Goal: Task Accomplishment & Management: Manage account settings

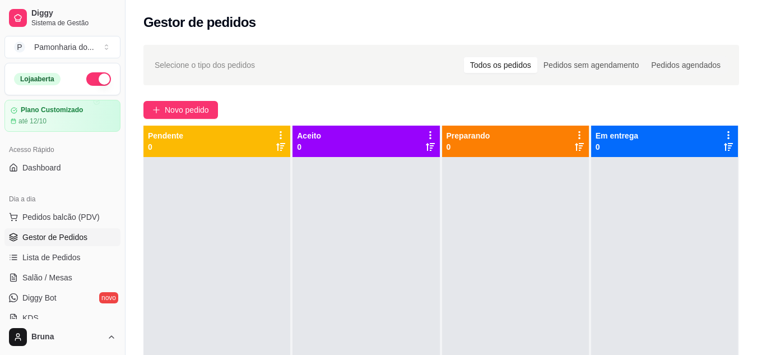
scroll to position [451, 0]
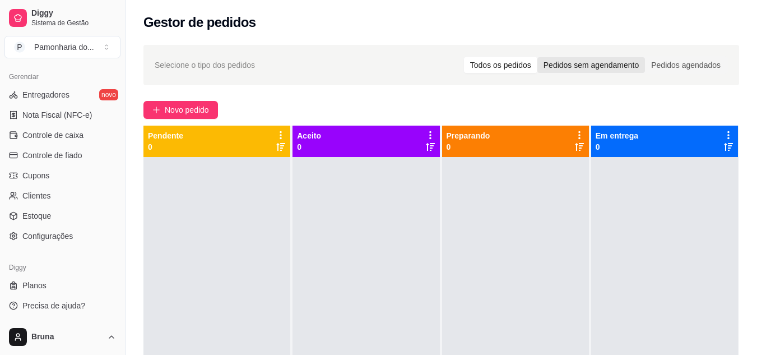
click at [609, 64] on div "Pedidos sem agendamento" at bounding box center [591, 65] width 108 height 16
click at [537, 57] on input "Pedidos sem agendamento" at bounding box center [537, 57] width 0 height 0
click at [657, 70] on div "Pedidos agendados" at bounding box center [686, 65] width 82 height 16
click at [645, 57] on input "Pedidos agendados" at bounding box center [645, 57] width 0 height 0
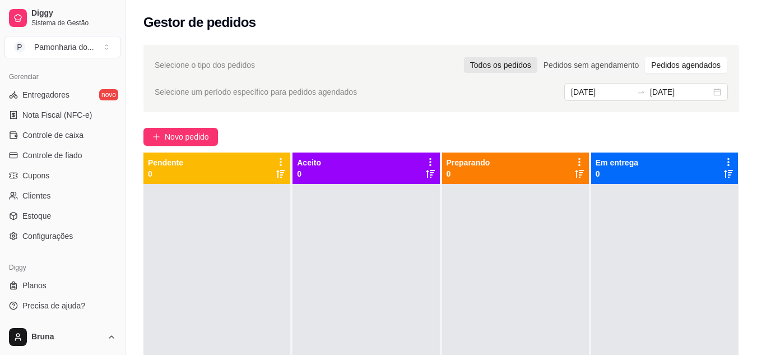
click at [490, 65] on div "Todos os pedidos" at bounding box center [500, 65] width 73 height 16
click at [464, 57] on input "Todos os pedidos" at bounding box center [464, 57] width 0 height 0
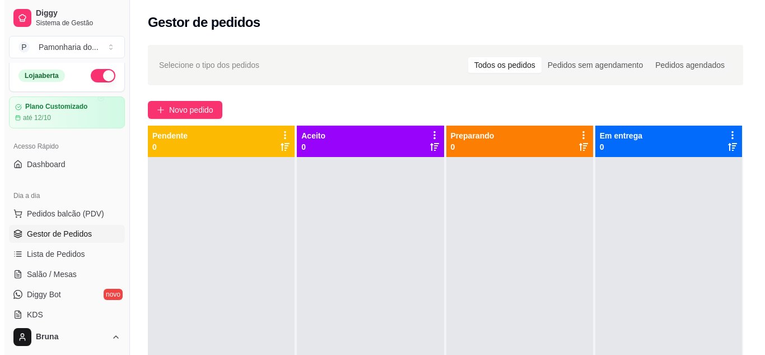
scroll to position [0, 0]
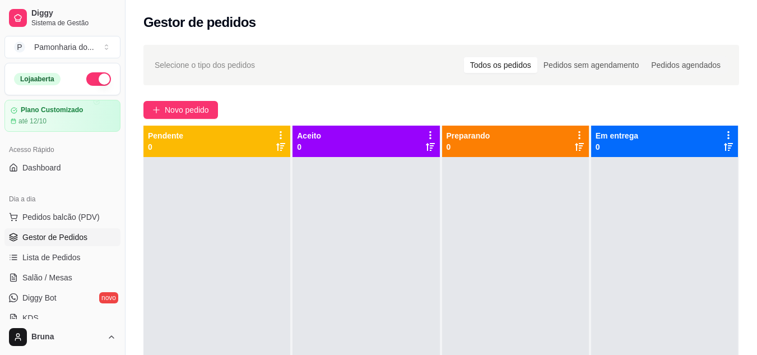
drag, startPoint x: 765, startPoint y: 1, endPoint x: 478, endPoint y: 283, distance: 402.0
click at [478, 283] on div at bounding box center [515, 334] width 147 height 355
click at [735, 116] on div "Novo pedido" at bounding box center [440, 110] width 595 height 18
drag, startPoint x: 709, startPoint y: 0, endPoint x: 506, endPoint y: 223, distance: 301.0
click at [506, 223] on div at bounding box center [515, 334] width 147 height 355
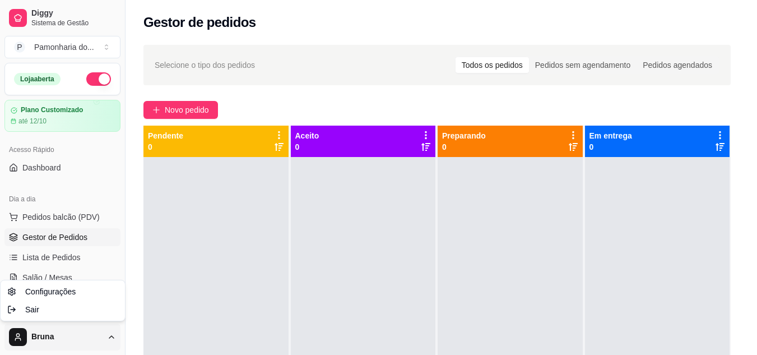
click at [117, 341] on html "Diggy Sistema de Gestão P Pamonharia do ... Loja aberta Plano Customizado até 1…" at bounding box center [378, 177] width 757 height 355
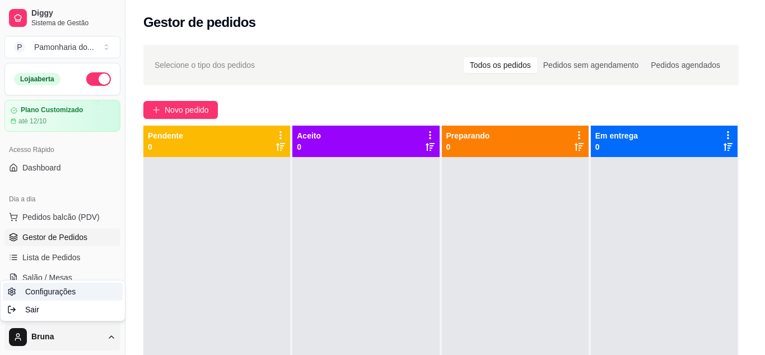
click at [87, 297] on link "Configurações" at bounding box center [63, 291] width 120 height 18
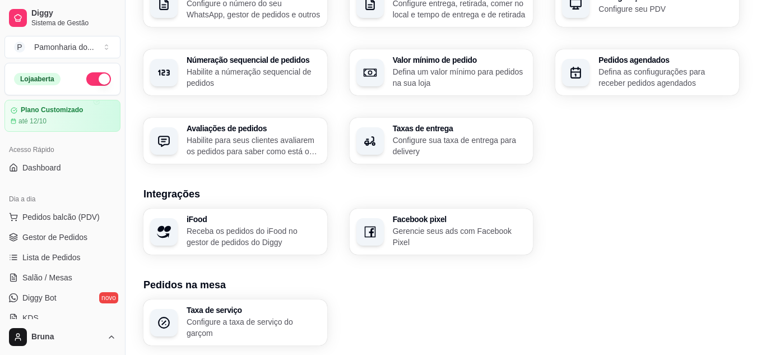
scroll to position [430, 0]
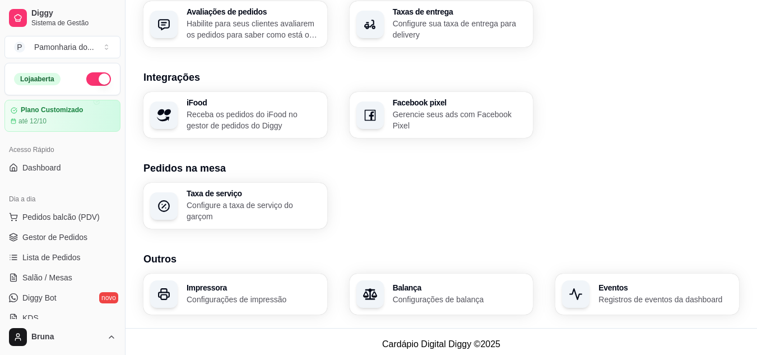
click at [415, 294] on p "Configurações de balança" at bounding box center [459, 299] width 130 height 11
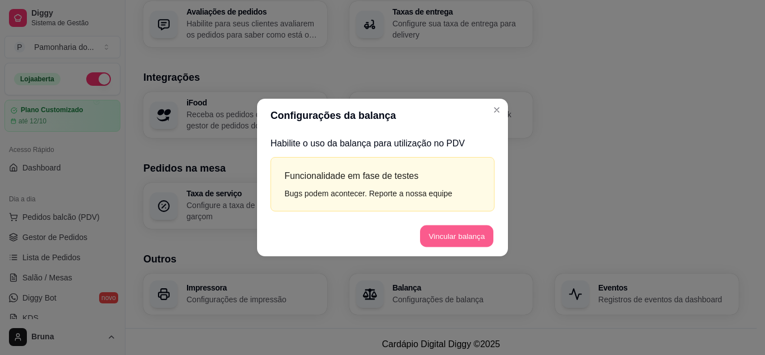
click at [472, 237] on button "Vincular balança" at bounding box center [456, 236] width 73 height 22
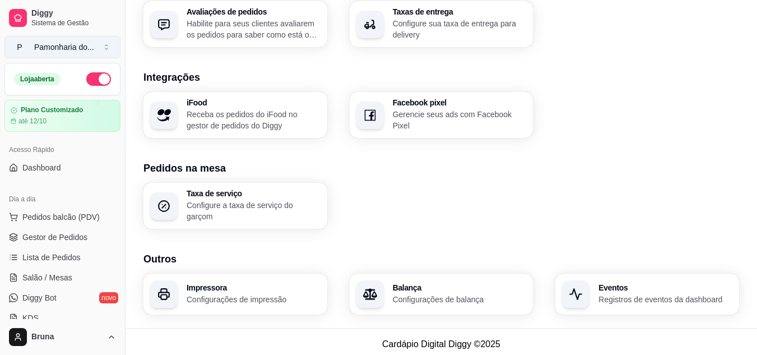
click at [112, 49] on button "P Pamonharia do ..." at bounding box center [62, 47] width 116 height 22
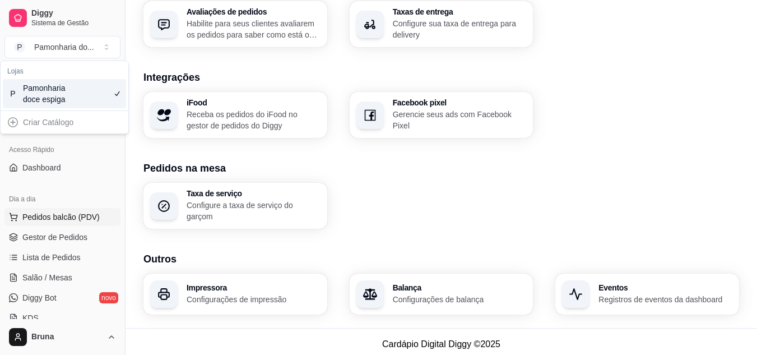
click at [19, 211] on button "Pedidos balcão (PDV)" at bounding box center [62, 217] width 116 height 18
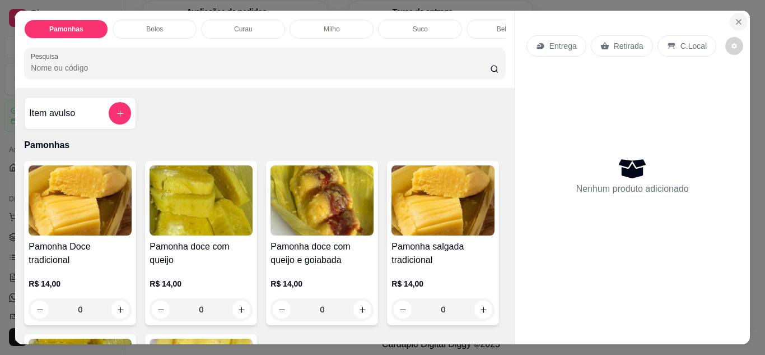
click at [736, 17] on icon "Close" at bounding box center [738, 21] width 9 height 9
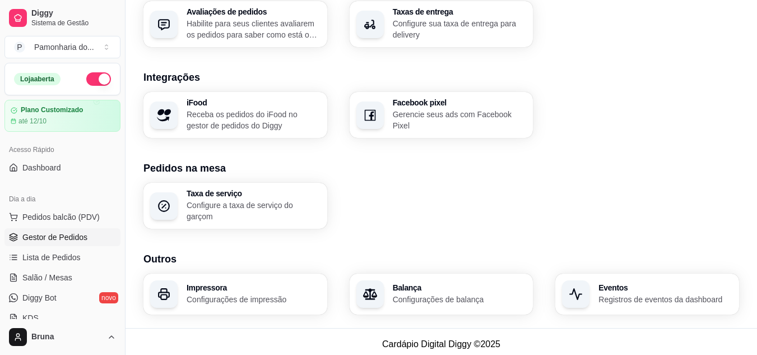
click at [46, 241] on span "Gestor de Pedidos" at bounding box center [54, 236] width 65 height 11
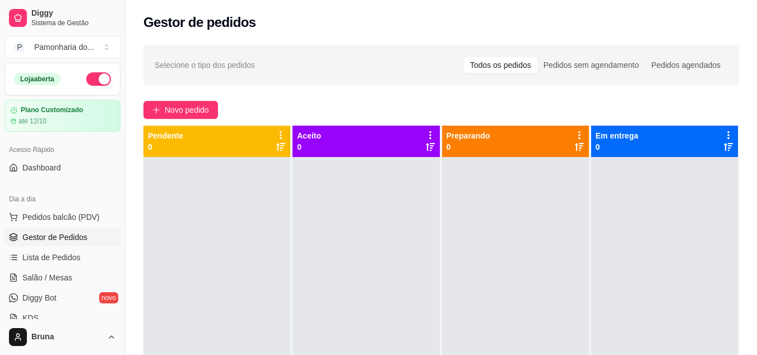
click at [278, 72] on div "Selecione o tipo dos pedidos Todos os pedidos Pedidos sem agendamento Pedidos a…" at bounding box center [441, 65] width 573 height 18
